Goal: Transaction & Acquisition: Purchase product/service

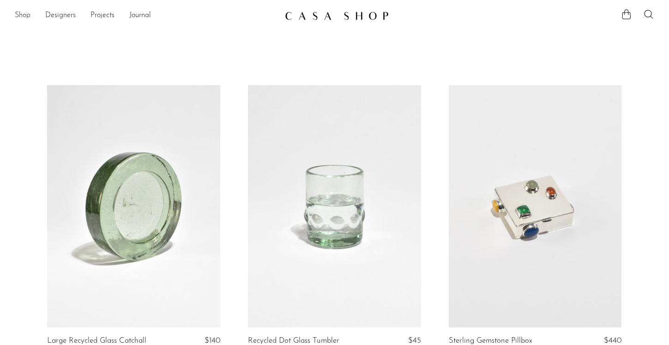
click at [26, 17] on link "Shop" at bounding box center [23, 16] width 16 height 12
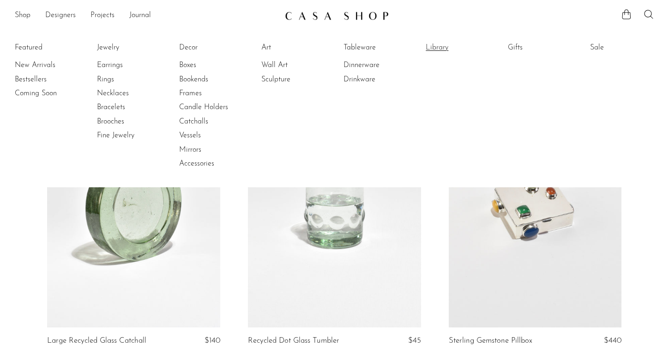
click at [435, 47] on link "Library" at bounding box center [460, 47] width 69 height 10
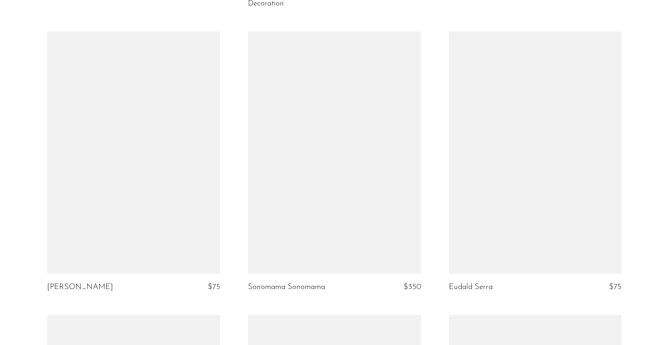
scroll to position [2096, 0]
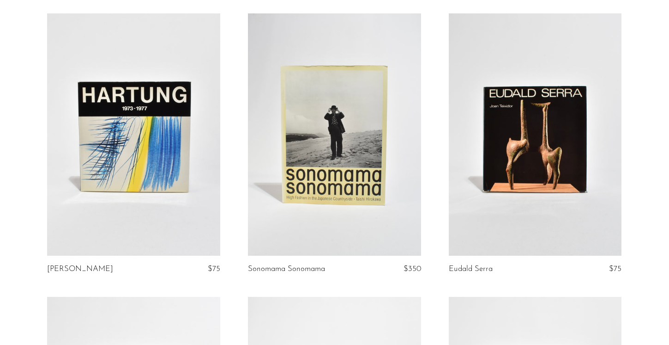
click at [361, 194] on link at bounding box center [334, 134] width 173 height 242
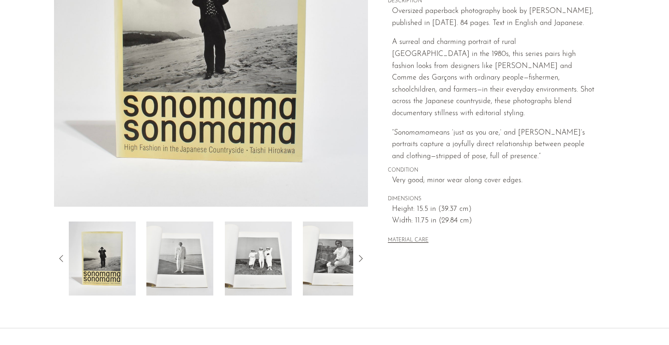
scroll to position [257, 0]
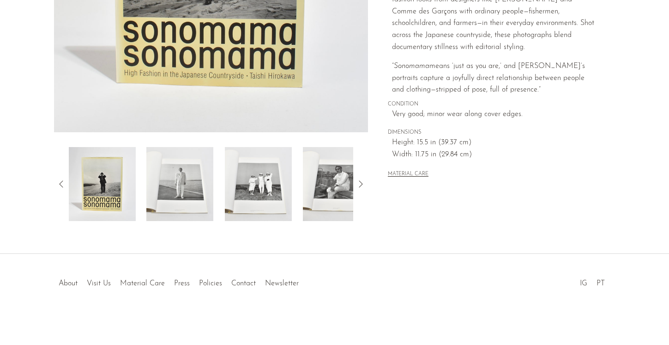
click at [256, 175] on img at bounding box center [258, 184] width 67 height 74
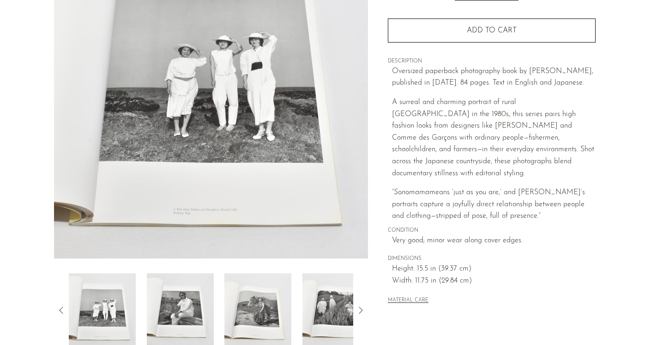
scroll to position [170, 0]
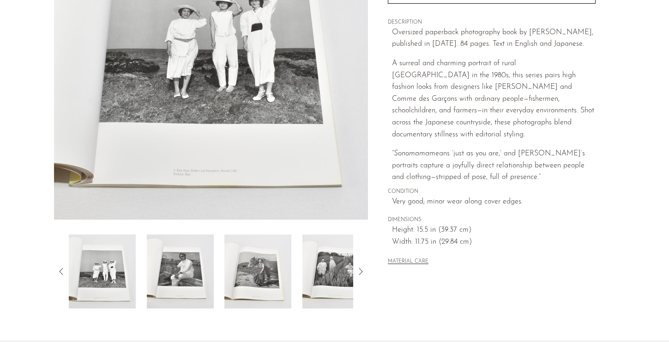
click at [359, 267] on icon at bounding box center [360, 271] width 11 height 11
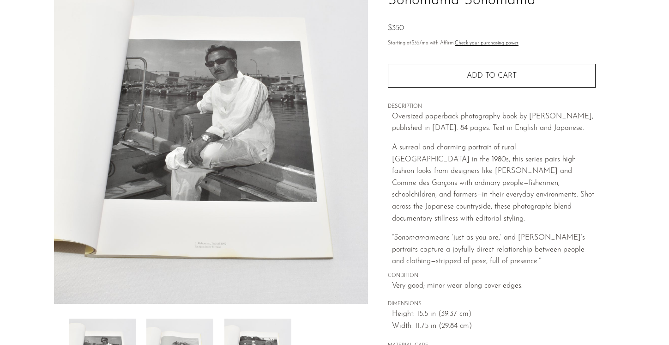
scroll to position [158, 0]
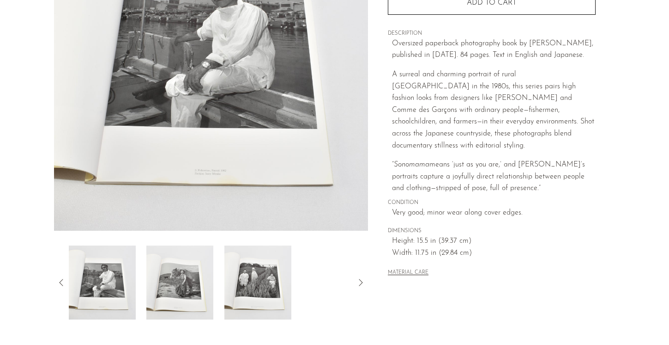
click at [274, 276] on img at bounding box center [257, 282] width 67 height 74
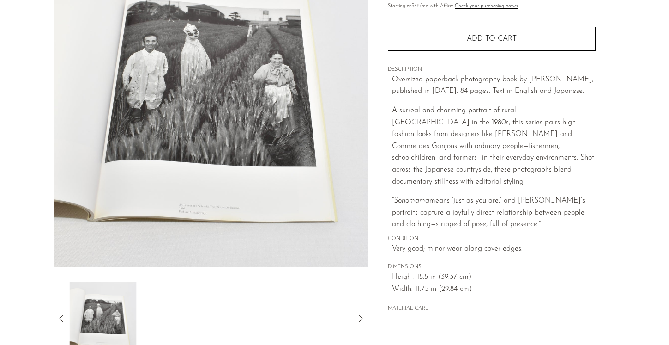
scroll to position [45, 0]
